Goal: Task Accomplishment & Management: Manage account settings

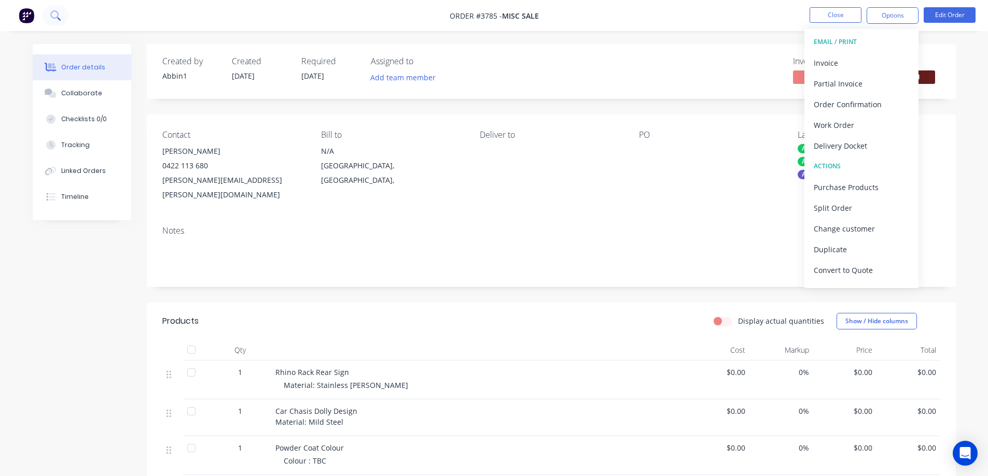
click at [58, 13] on icon at bounding box center [54, 14] width 8 height 8
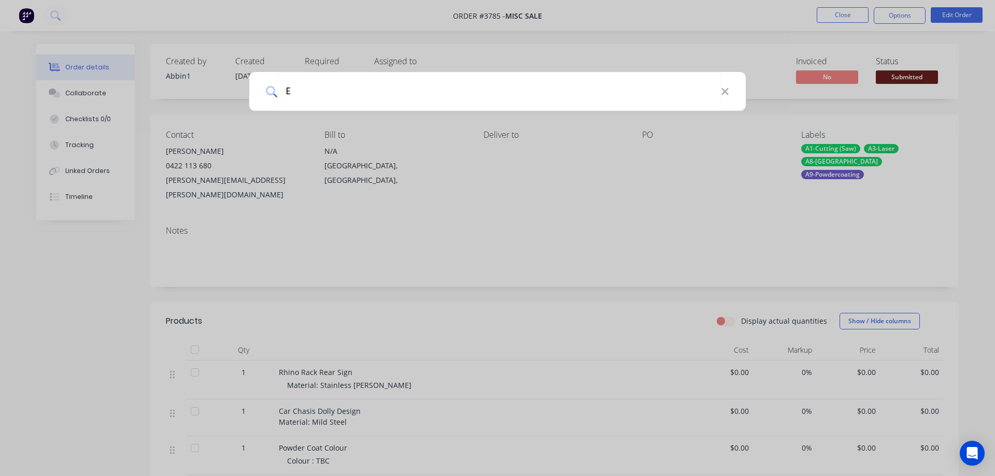
type input "ED"
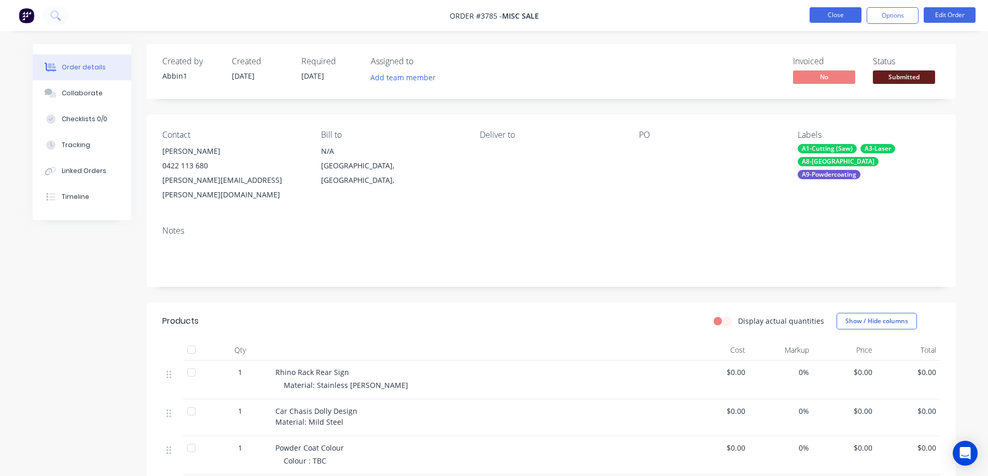
click at [833, 14] on button "Close" at bounding box center [835, 15] width 52 height 16
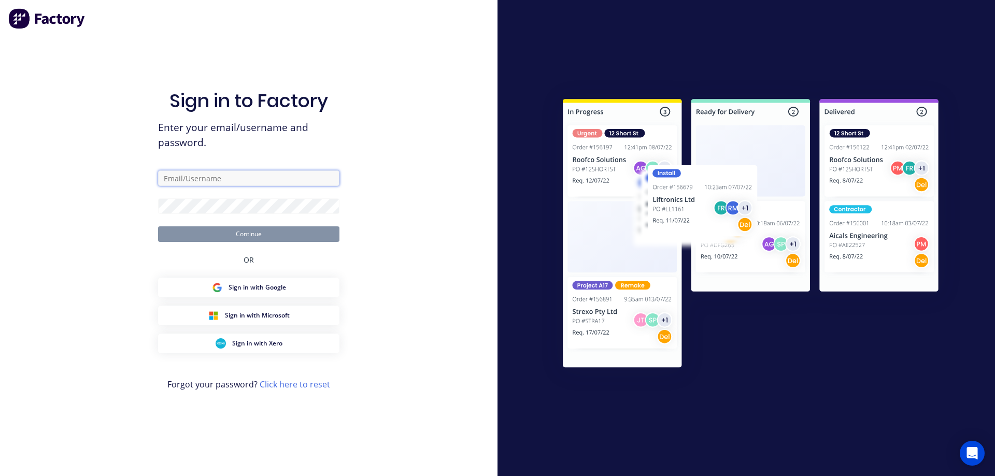
type input "[EMAIL_ADDRESS][DOMAIN_NAME]"
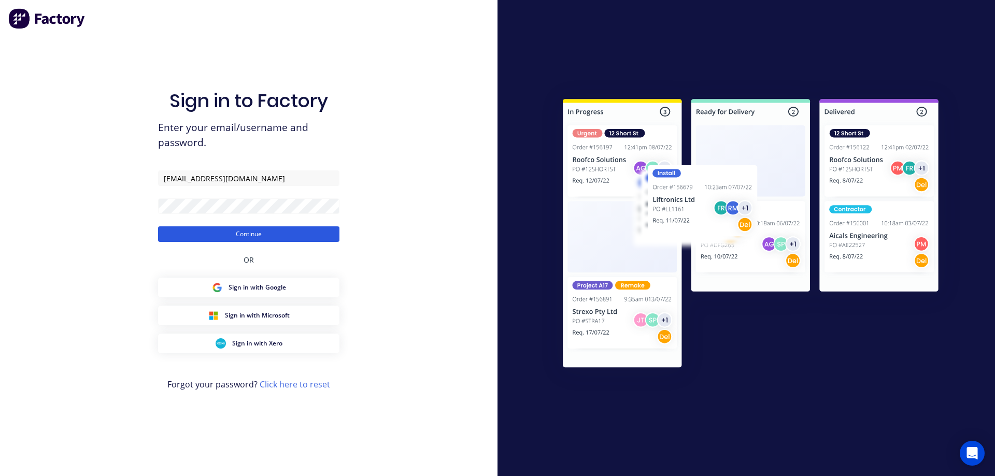
click at [260, 234] on button "Continue" at bounding box center [248, 235] width 181 height 16
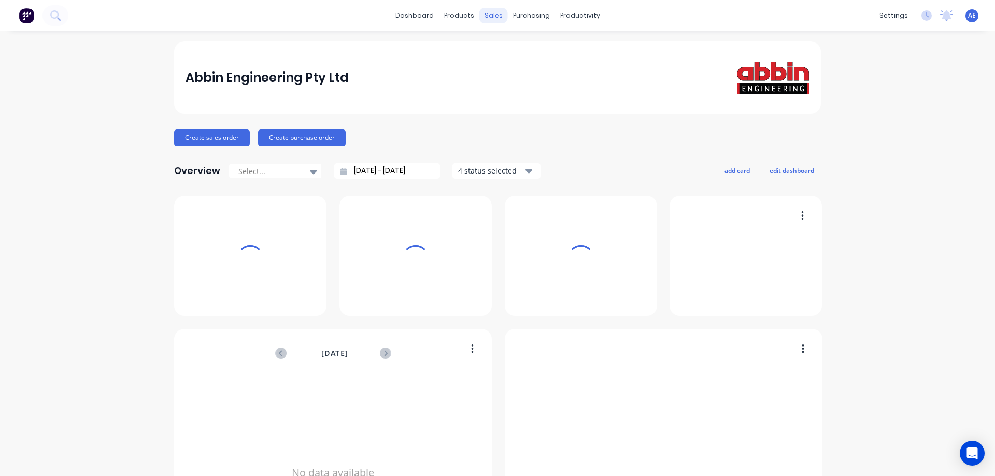
click at [495, 13] on div "sales" at bounding box center [494, 16] width 29 height 16
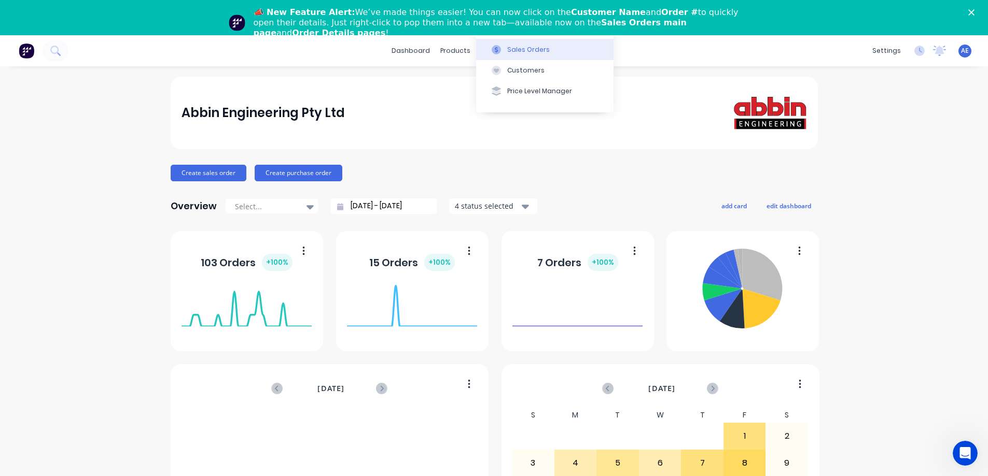
click at [519, 50] on div "Sales Orders" at bounding box center [528, 49] width 43 height 9
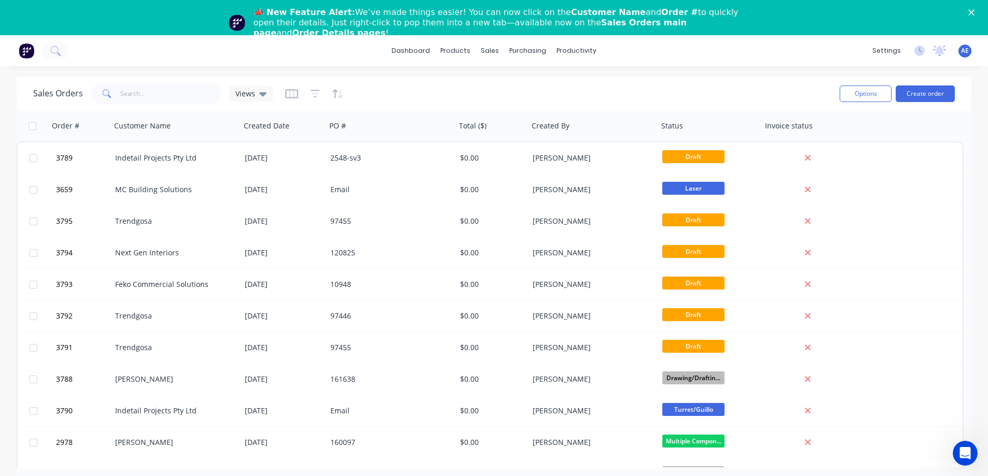
click at [75, 50] on div "dashboard products sales purchasing productivity dashboard products Product Cat…" at bounding box center [494, 50] width 988 height 31
click at [58, 51] on icon at bounding box center [54, 50] width 8 height 8
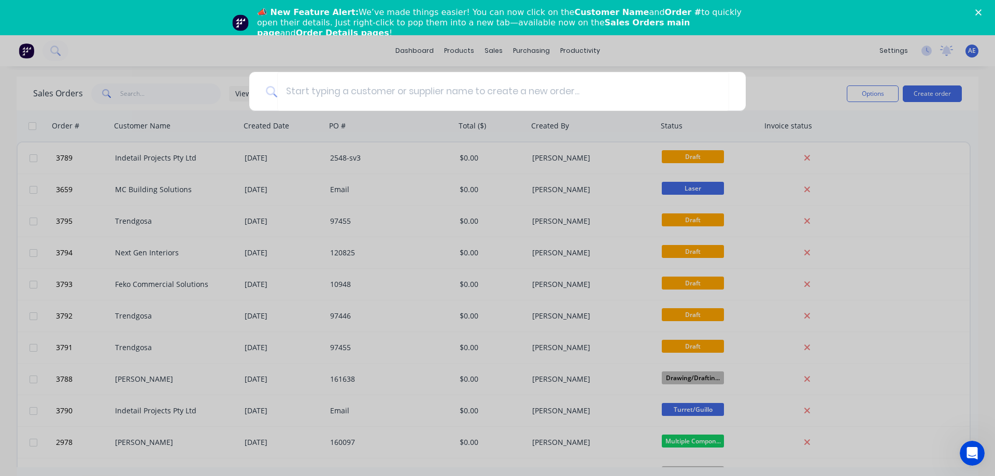
type input "D"
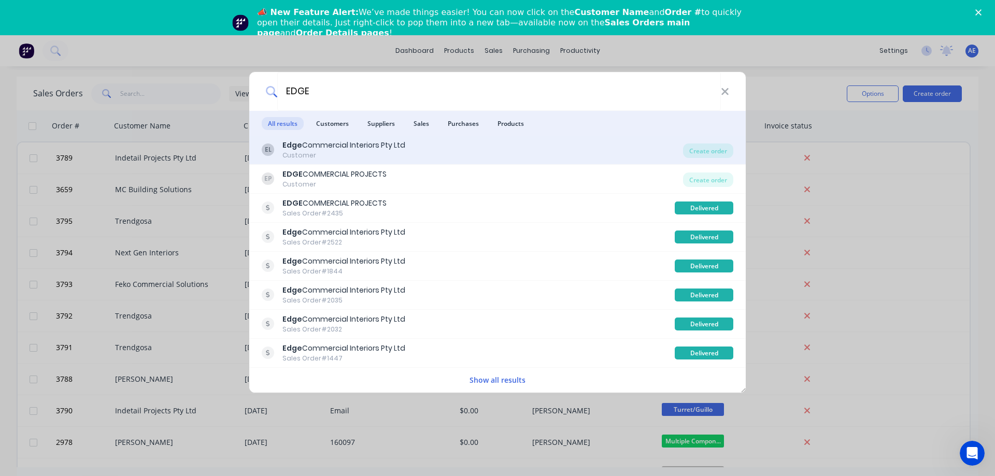
type input "EDGE"
click at [323, 143] on div "Edge Commercial Interiors Pty Ltd" at bounding box center [344, 145] width 123 height 11
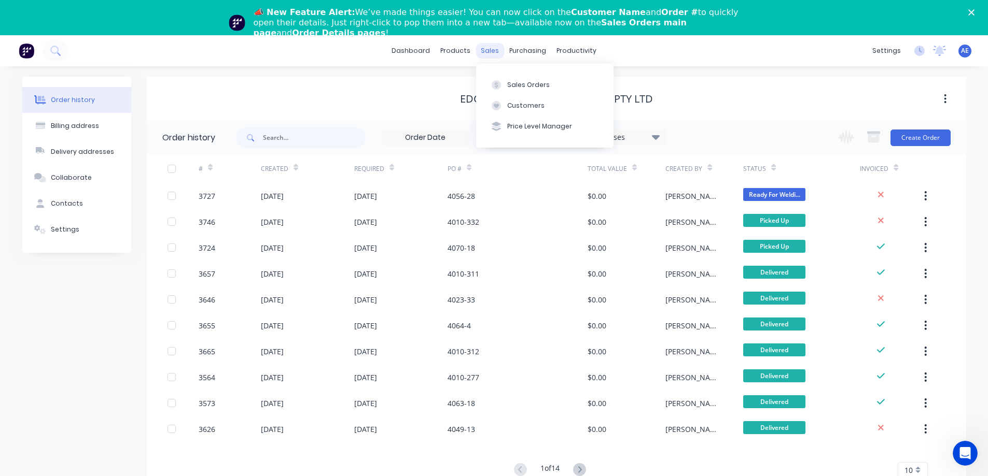
drag, startPoint x: 494, startPoint y: 49, endPoint x: 499, endPoint y: 52, distance: 5.9
click at [494, 49] on div "sales" at bounding box center [489, 51] width 29 height 16
click at [514, 90] on button "Sales Orders" at bounding box center [544, 84] width 137 height 21
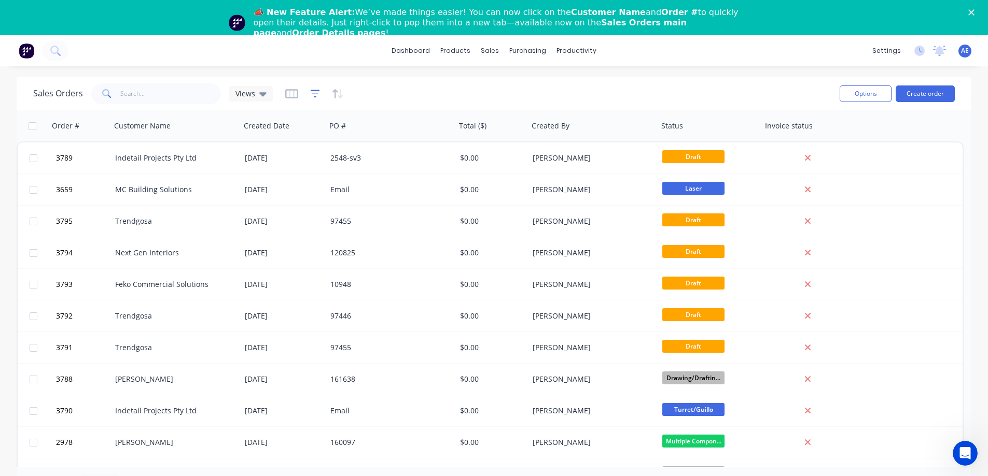
click at [313, 95] on icon "button" at bounding box center [315, 94] width 9 height 10
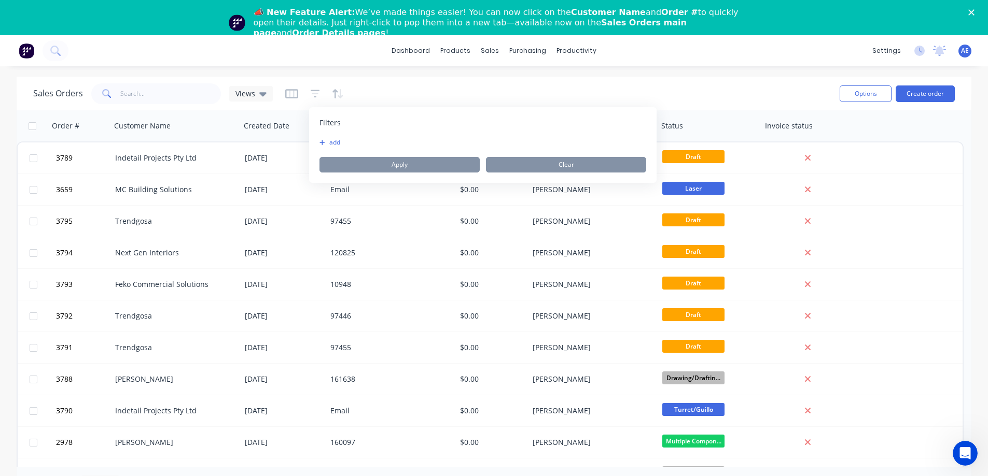
click at [336, 143] on button "add" at bounding box center [332, 142] width 26 height 8
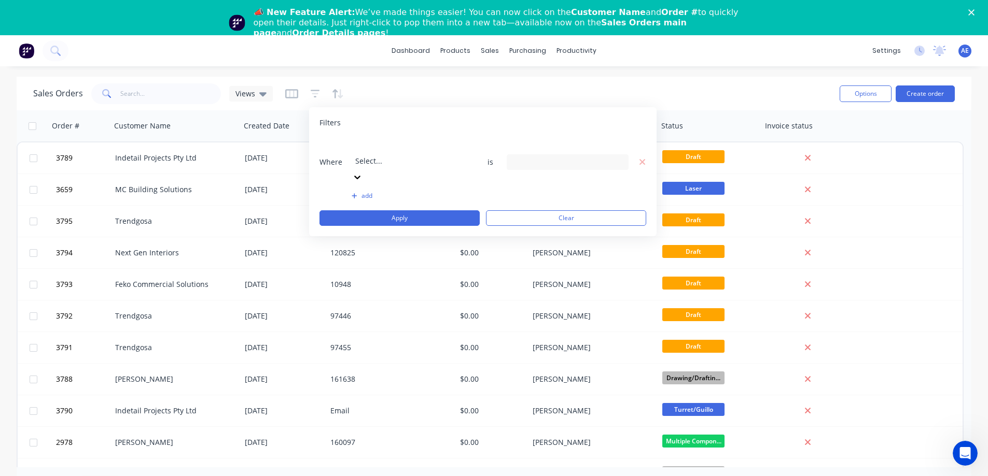
click at [362, 172] on icon at bounding box center [357, 177] width 10 height 10
click at [618, 157] on icon at bounding box center [618, 162] width 7 height 11
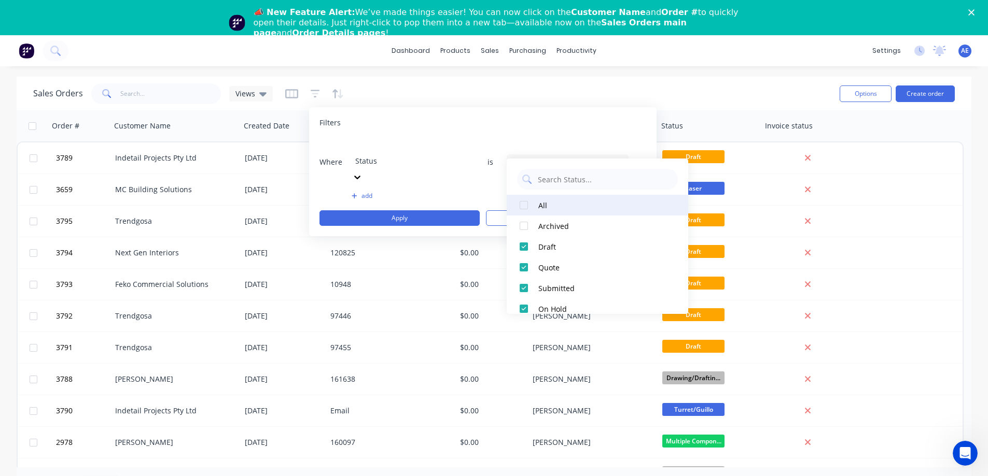
click at [526, 206] on div at bounding box center [523, 205] width 21 height 21
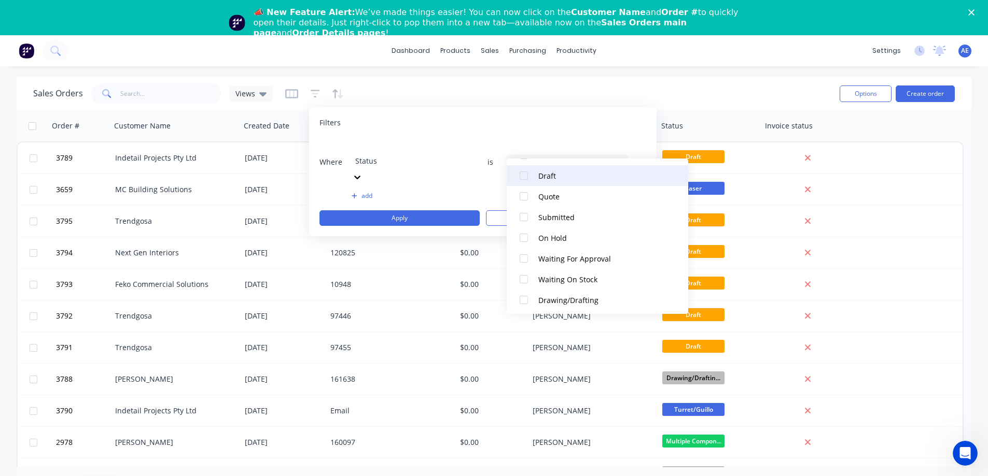
scroll to position [104, 0]
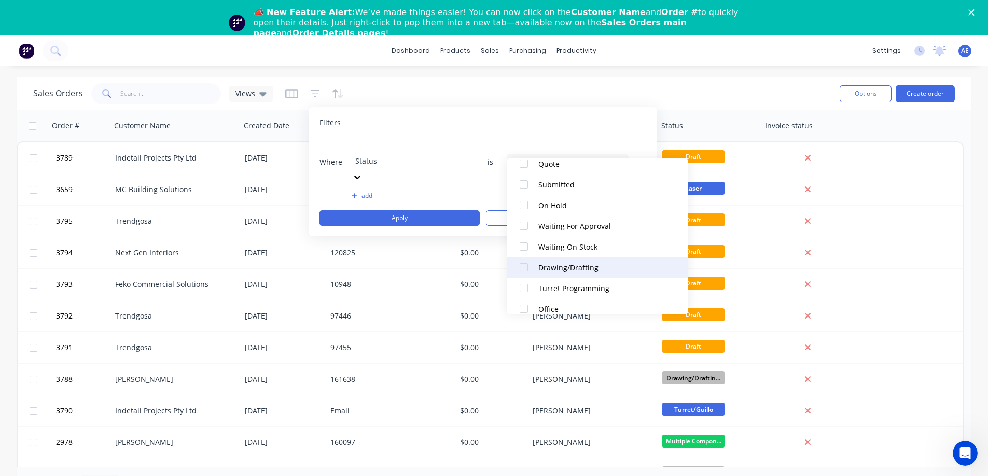
click at [524, 267] on div at bounding box center [523, 267] width 21 height 21
click at [509, 89] on div "Sales Orders Views" at bounding box center [432, 93] width 798 height 25
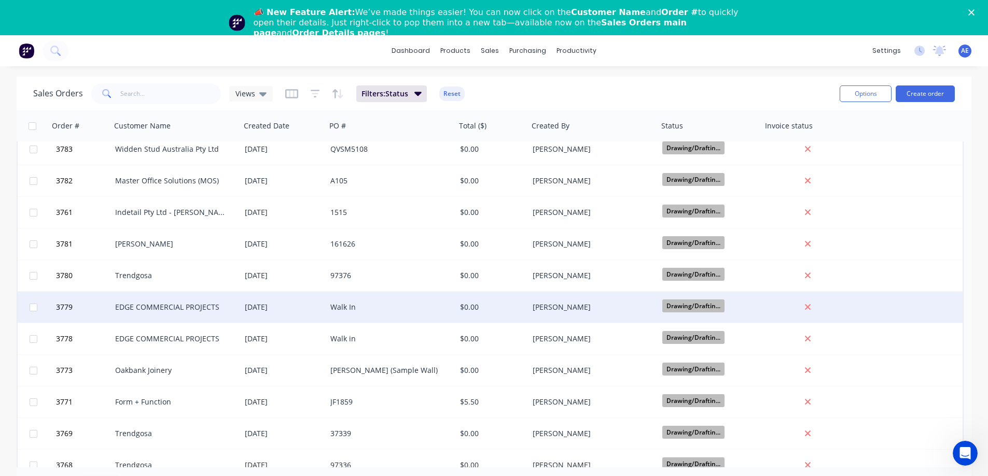
click at [174, 310] on div "EDGE COMMERCIAL PROJECTS" at bounding box center [172, 307] width 115 height 10
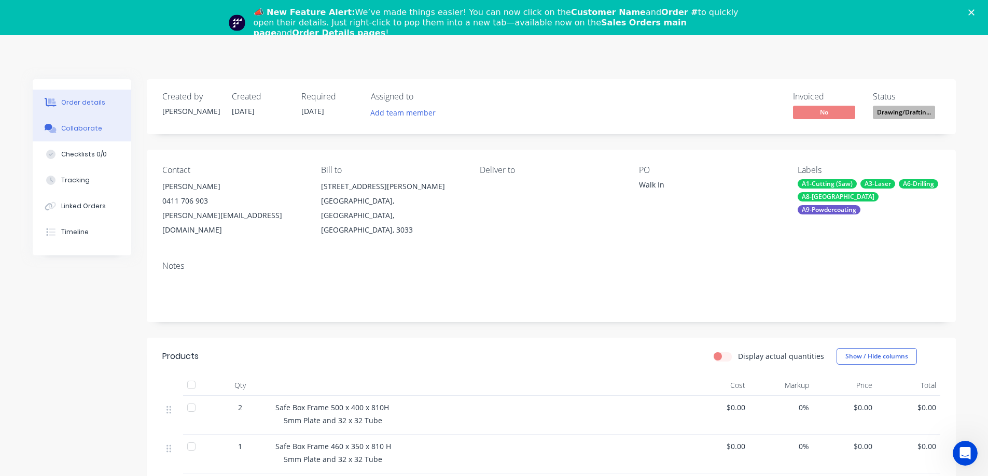
click at [86, 131] on div "Collaborate" at bounding box center [81, 128] width 41 height 9
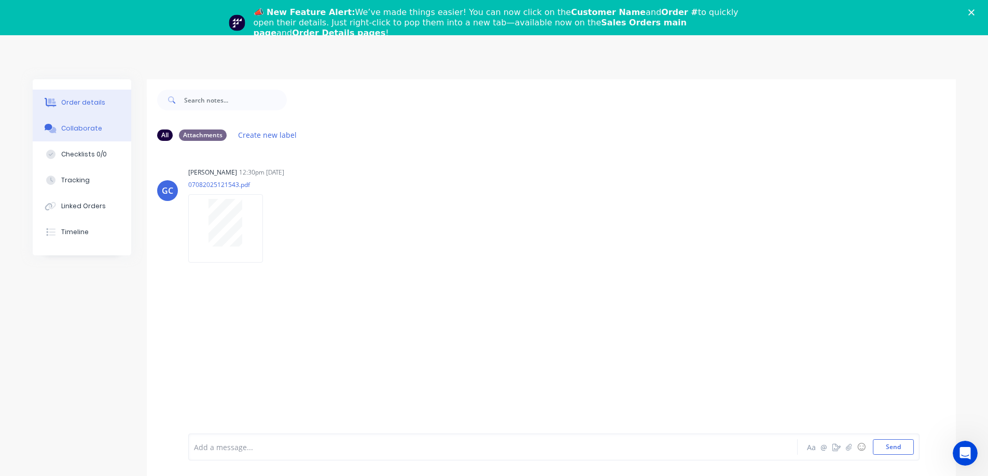
click at [82, 105] on div "Order details" at bounding box center [83, 102] width 44 height 9
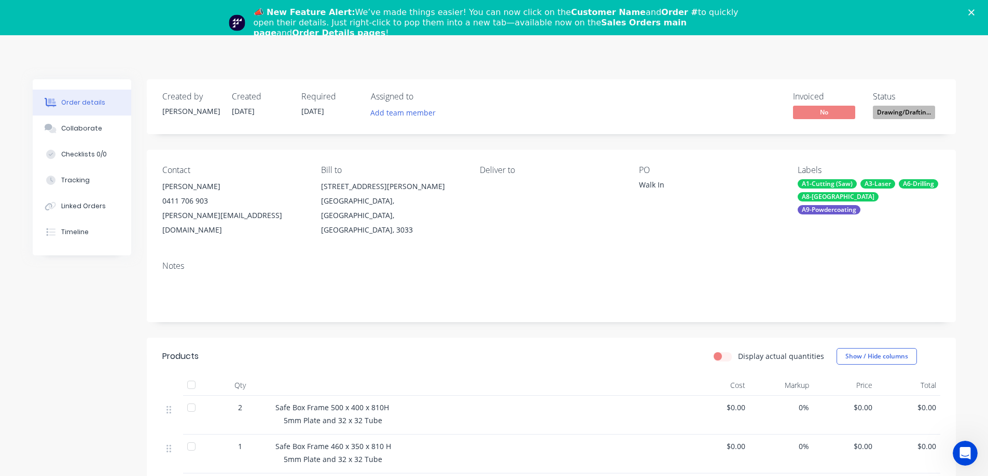
click at [974, 14] on icon "Close" at bounding box center [971, 12] width 6 height 6
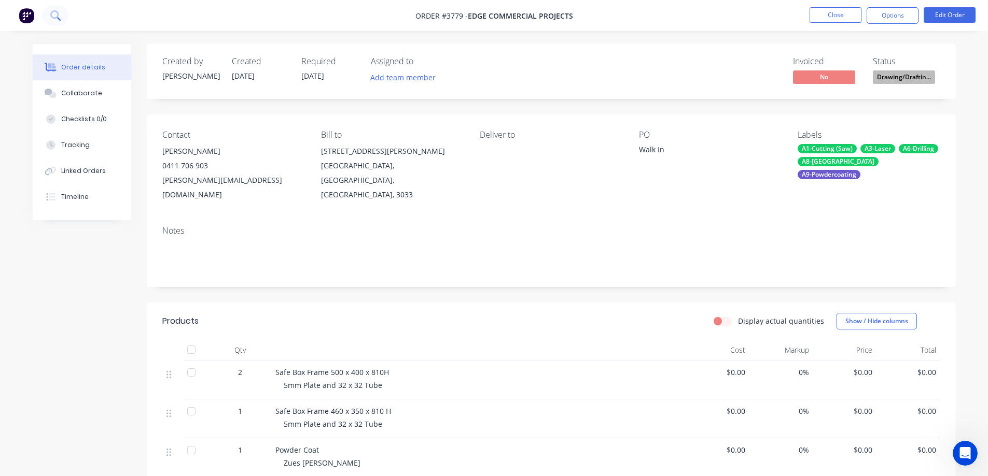
click at [58, 16] on icon at bounding box center [54, 14] width 8 height 8
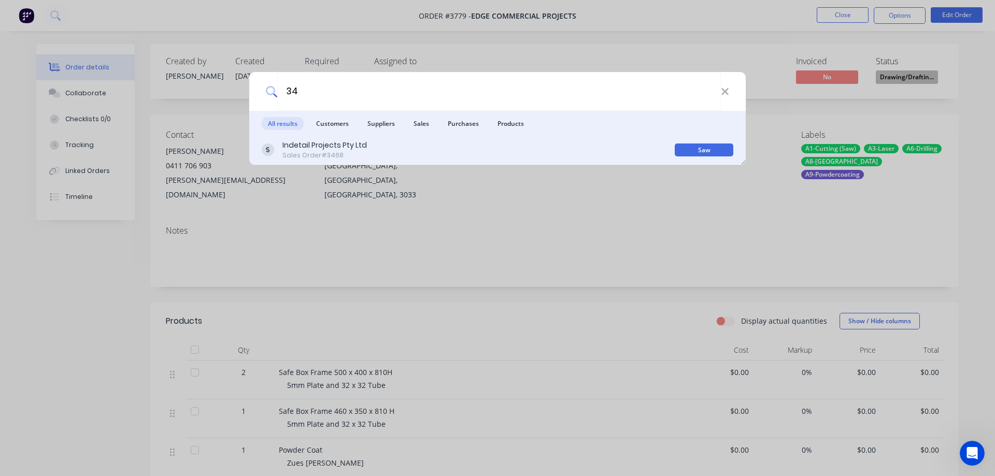
type input "3"
type input "3760"
click at [302, 147] on div "[PERSON_NAME]" at bounding box center [313, 145] width 61 height 11
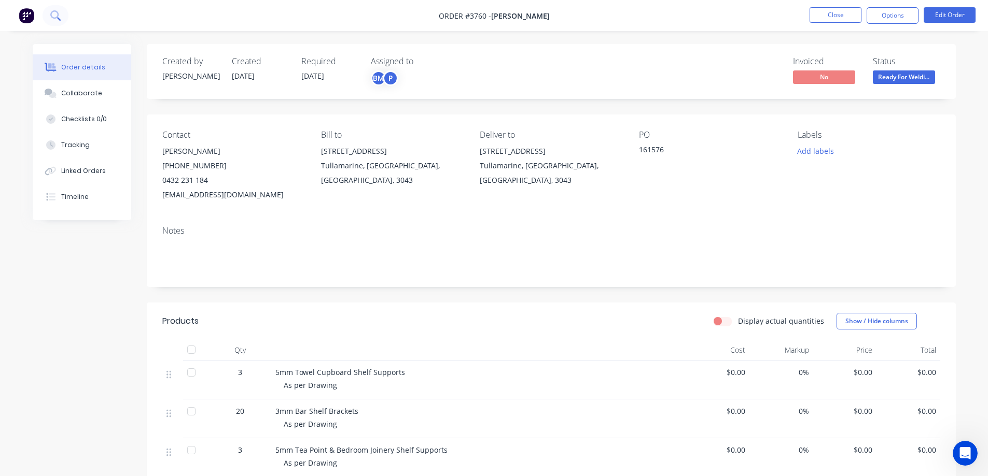
click at [55, 14] on icon at bounding box center [55, 15] width 10 height 10
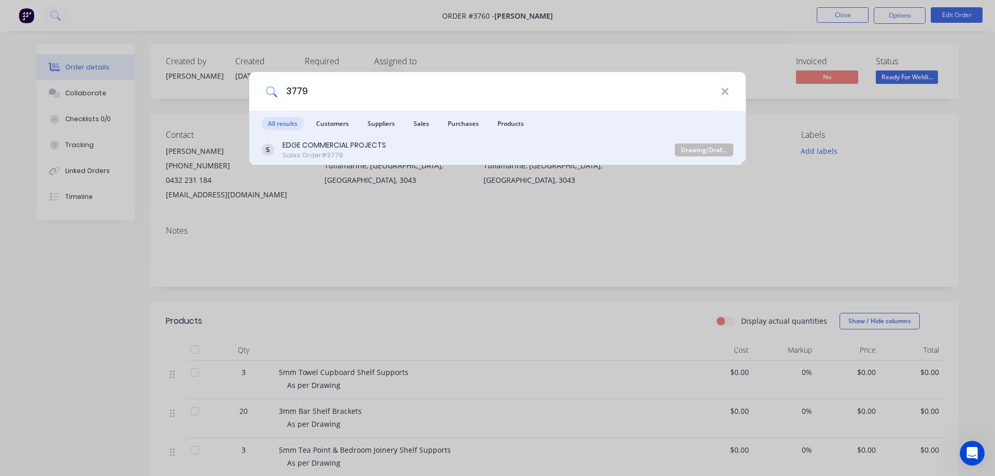
type input "3779"
click at [361, 150] on div "EDGE COMMERCIAL PROJECTS" at bounding box center [335, 145] width 104 height 11
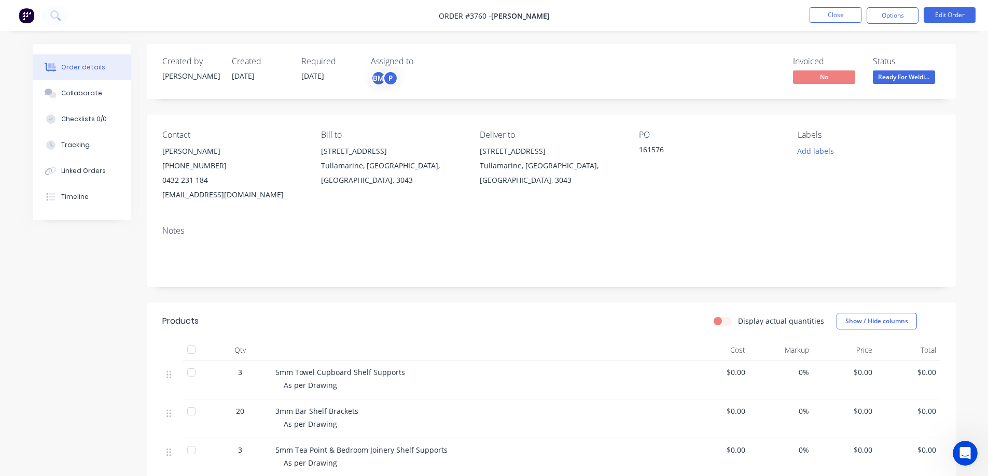
click at [86, 278] on div "Created by [PERSON_NAME] Created [DATE] Required [DATE] Assigned to BM P Invoic…" at bounding box center [494, 372] width 923 height 657
